Goal: Register for event/course

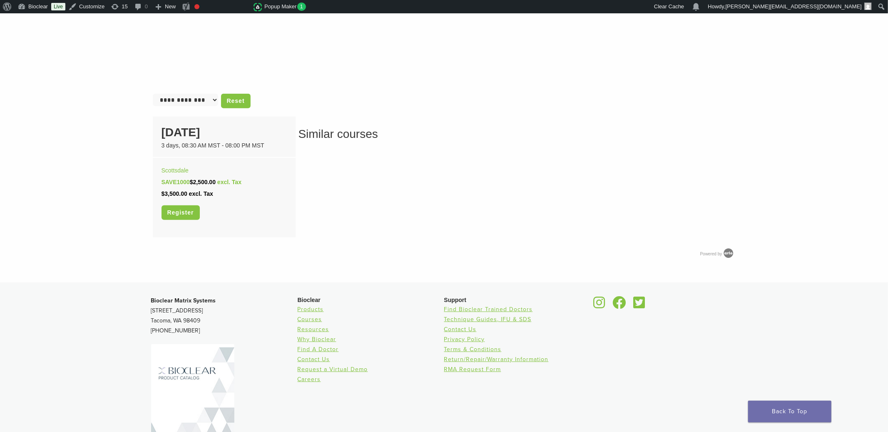
scroll to position [546, 0]
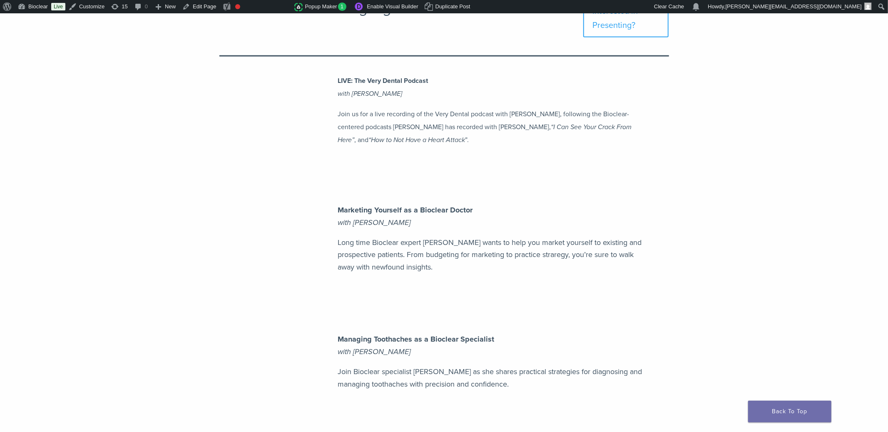
scroll to position [1612, 0]
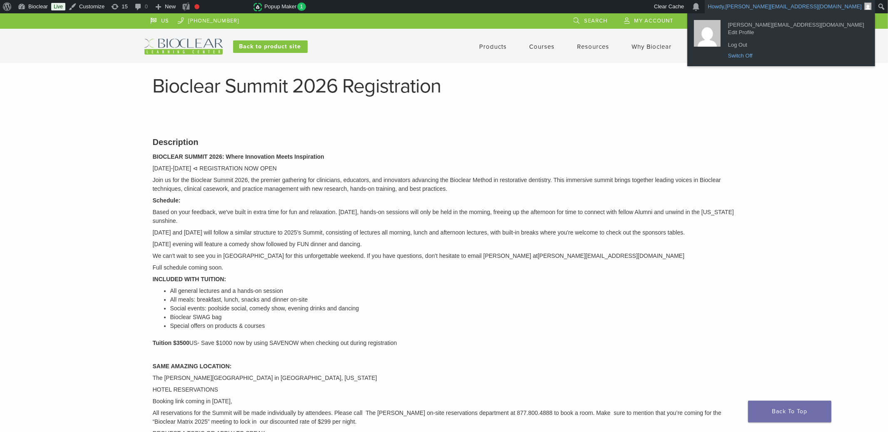
click at [807, 55] on link "Switch Off" at bounding box center [796, 55] width 144 height 11
